Goal: Navigation & Orientation: Find specific page/section

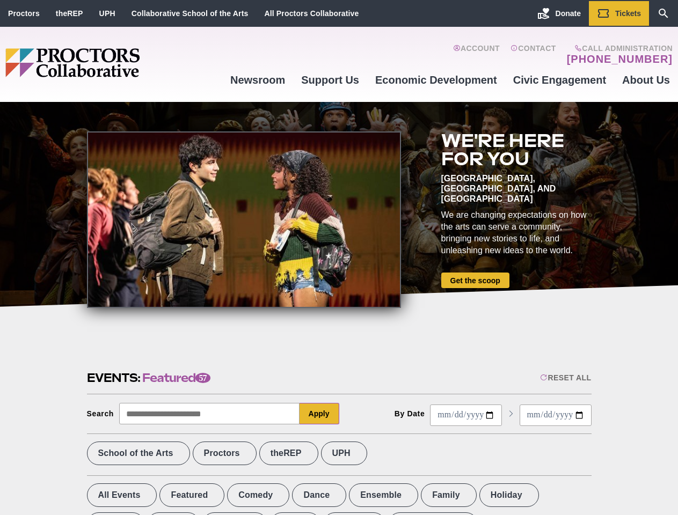
click at [339, 258] on div at bounding box center [244, 220] width 314 height 177
click at [565, 378] on div "Reset All" at bounding box center [565, 378] width 51 height 9
